Goal: Transaction & Acquisition: Book appointment/travel/reservation

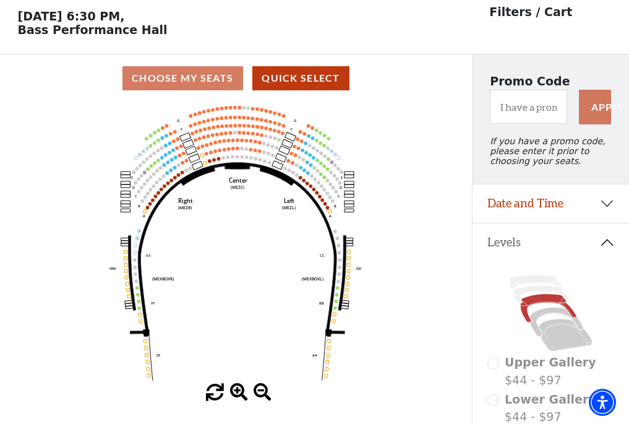
scroll to position [58, 0]
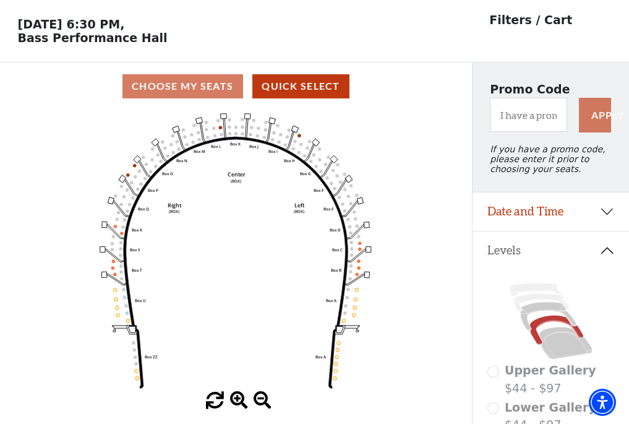
scroll to position [58, 0]
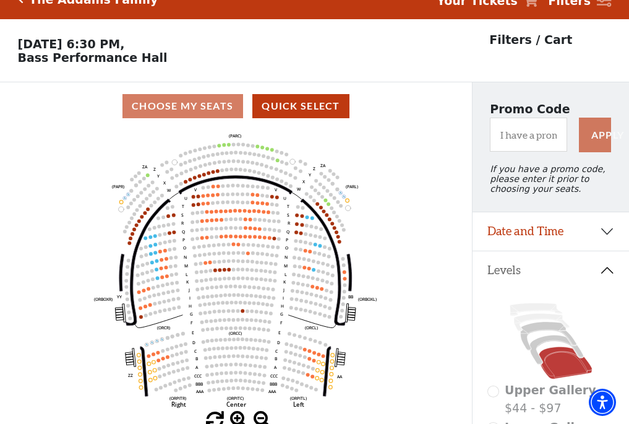
scroll to position [58, 0]
